Goal: Task Accomplishment & Management: Manage account settings

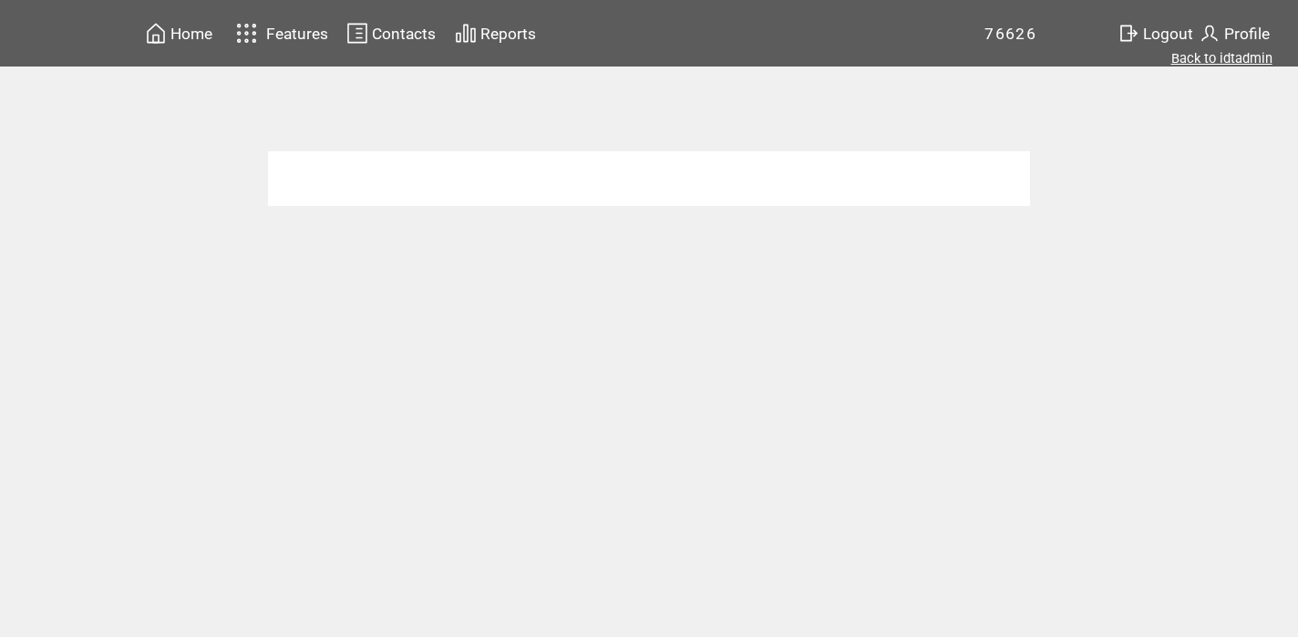
click at [1190, 56] on link "Back to idtadmin" at bounding box center [1221, 58] width 101 height 16
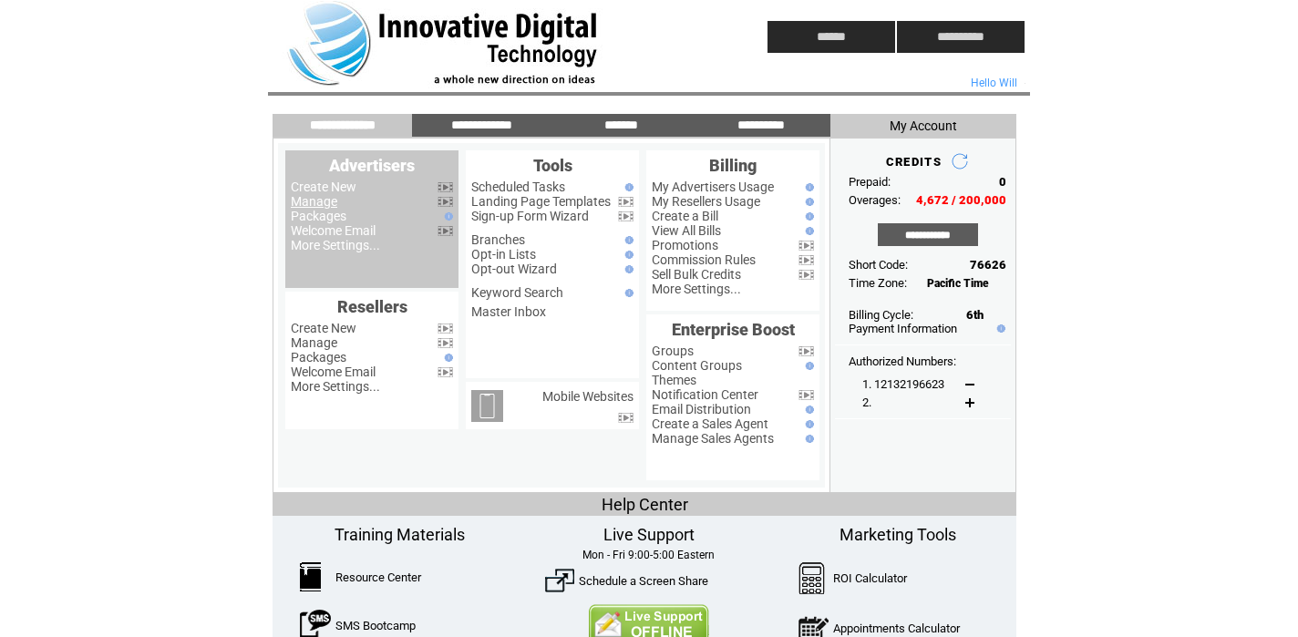
click at [313, 201] on link "Manage" at bounding box center [314, 201] width 46 height 15
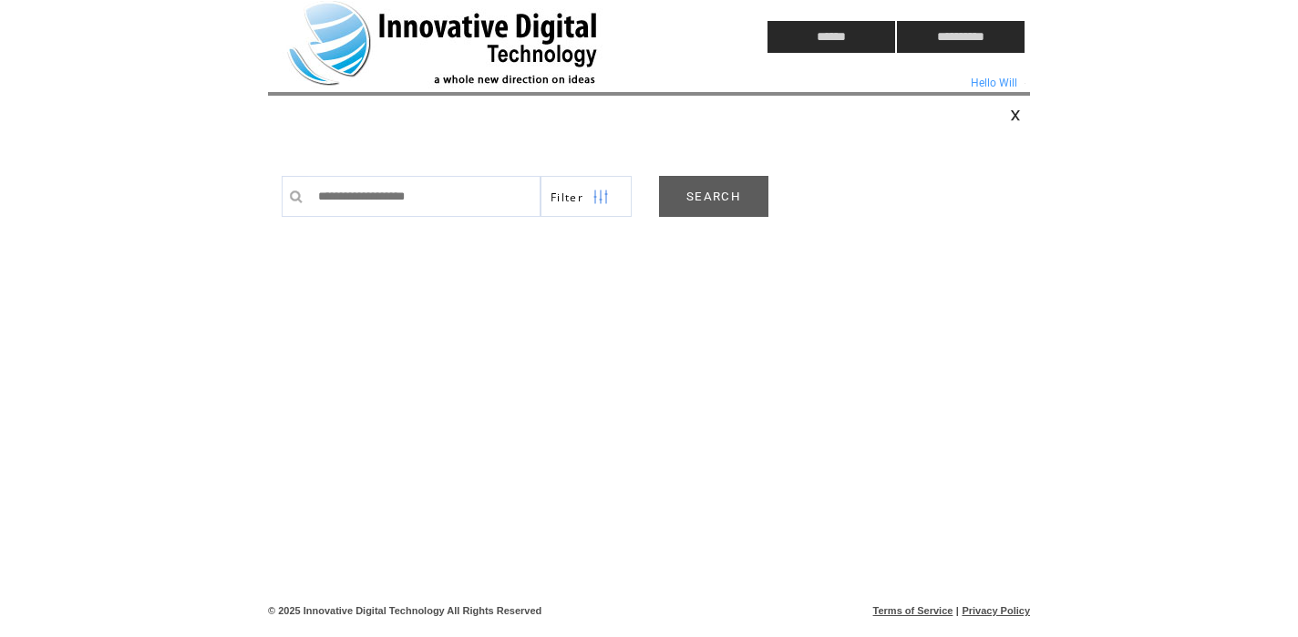
click at [731, 199] on link "SEARCH" at bounding box center [713, 196] width 109 height 41
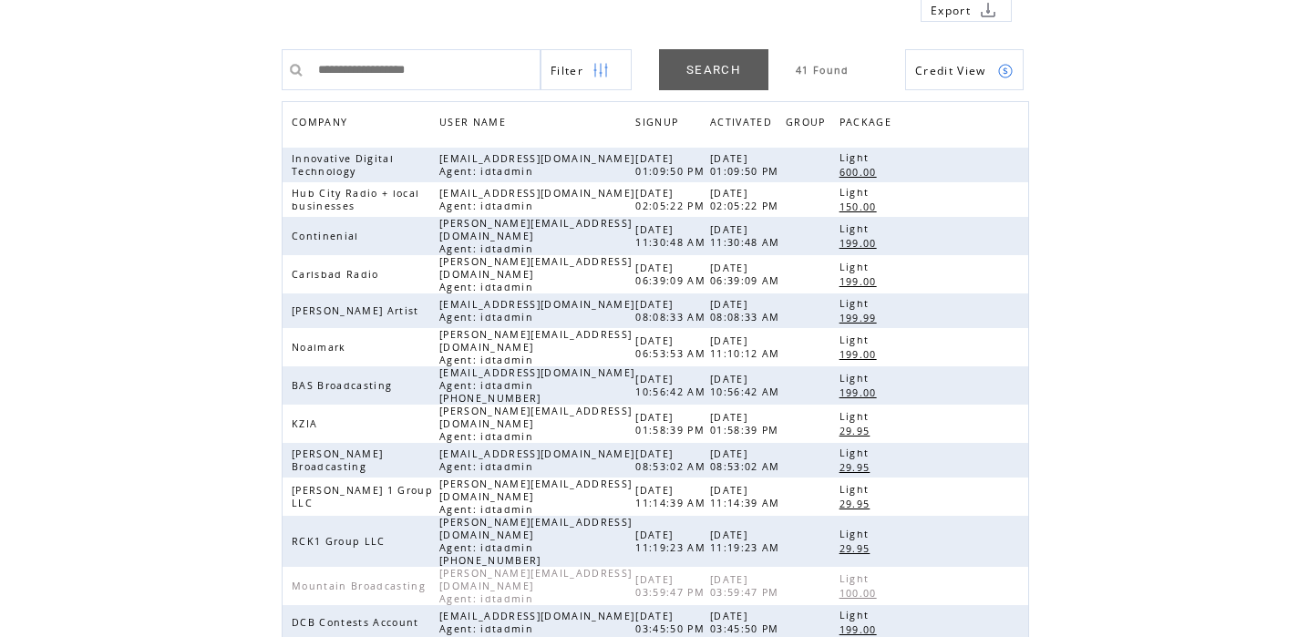
scroll to position [141, 0]
click at [1005, 266] on link at bounding box center [1005, 273] width 15 height 15
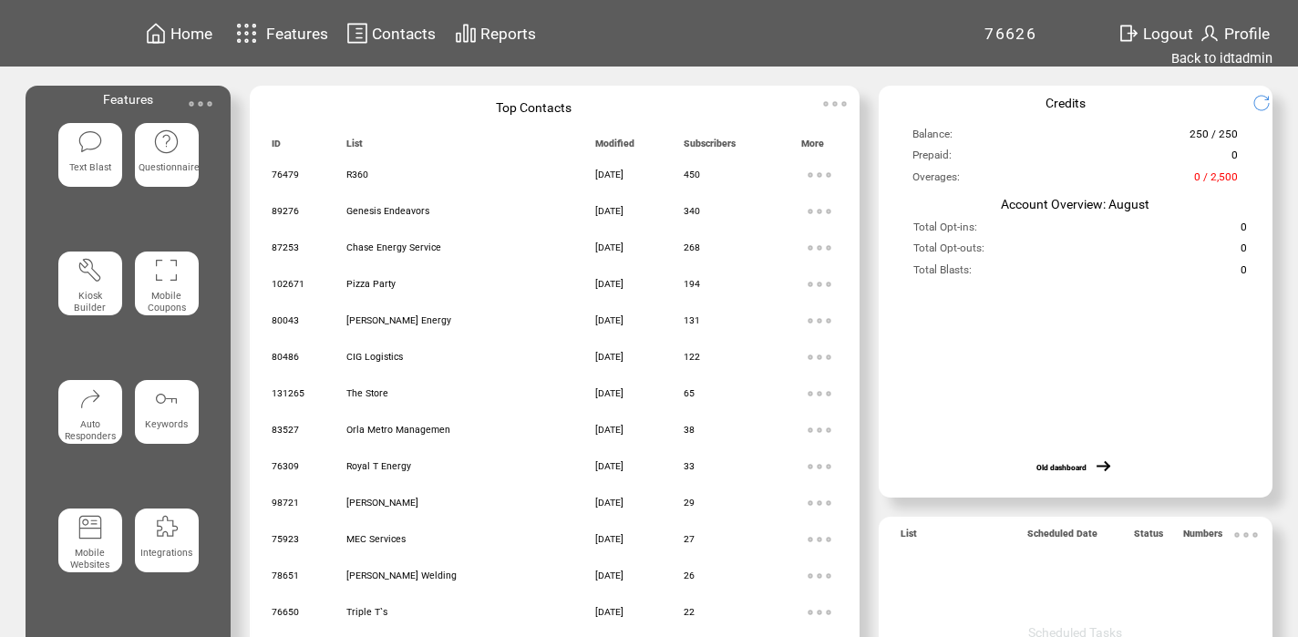
click at [402, 29] on span "Contacts" at bounding box center [404, 34] width 64 height 18
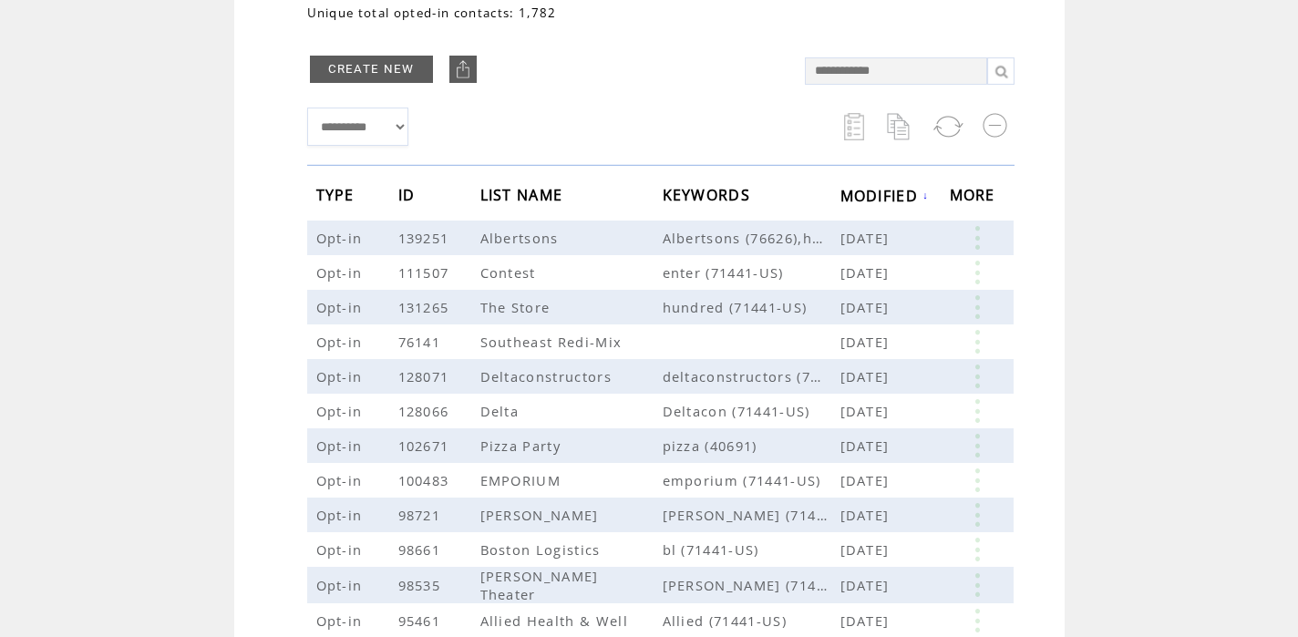
scroll to position [223, 0]
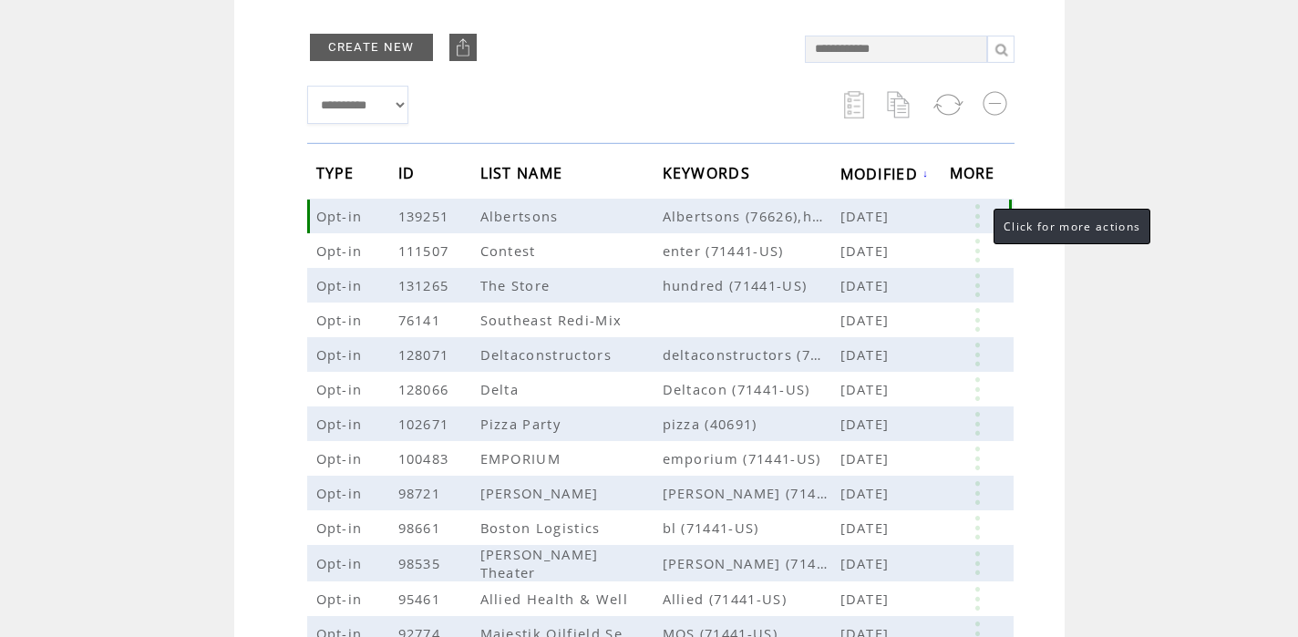
click at [975, 218] on link at bounding box center [976, 216] width 55 height 24
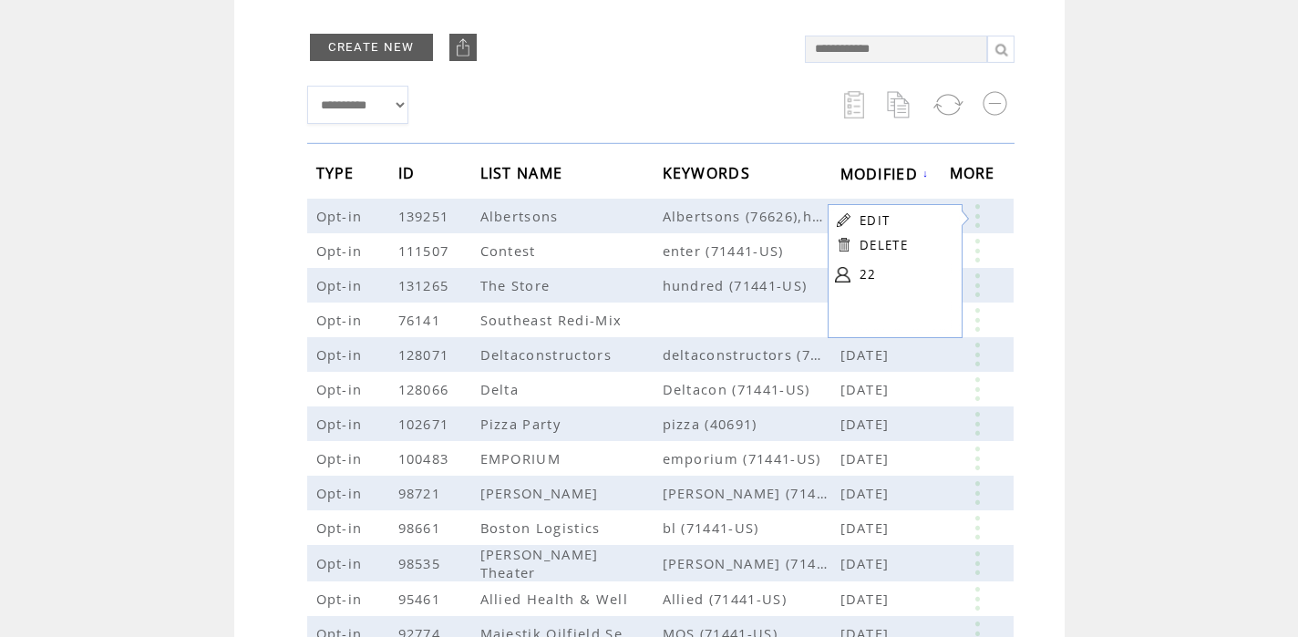
click at [654, 100] on td "**********" at bounding box center [546, 105] width 479 height 56
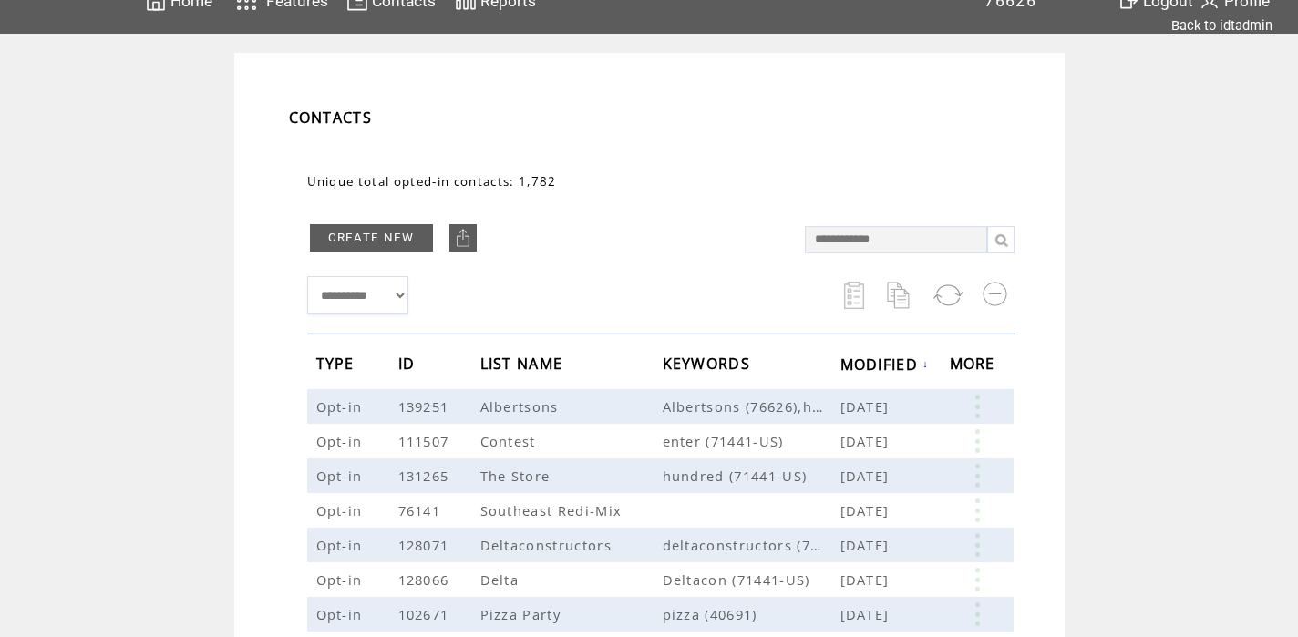
scroll to position [36, 0]
